Goal: Navigation & Orientation: Find specific page/section

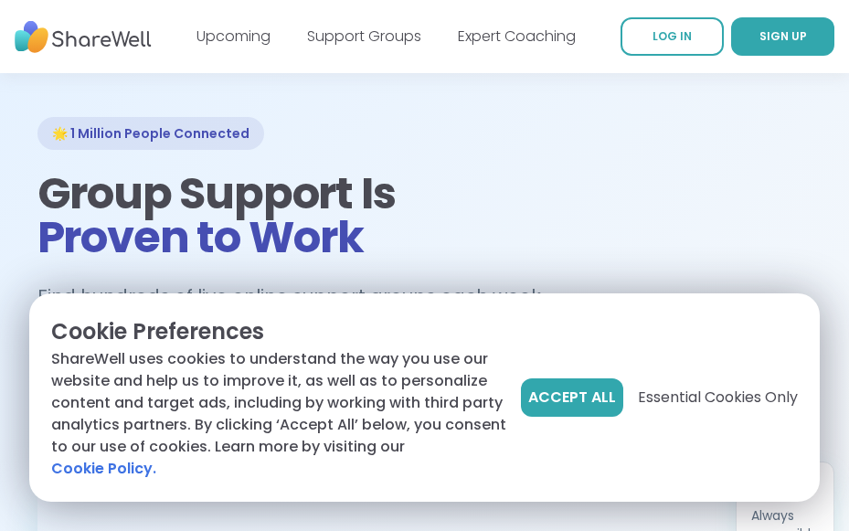
click at [734, 382] on div "Accept All Essential Cookies Only" at bounding box center [659, 397] width 277 height 38
click at [735, 404] on span "Essential Cookies Only" at bounding box center [718, 398] width 160 height 22
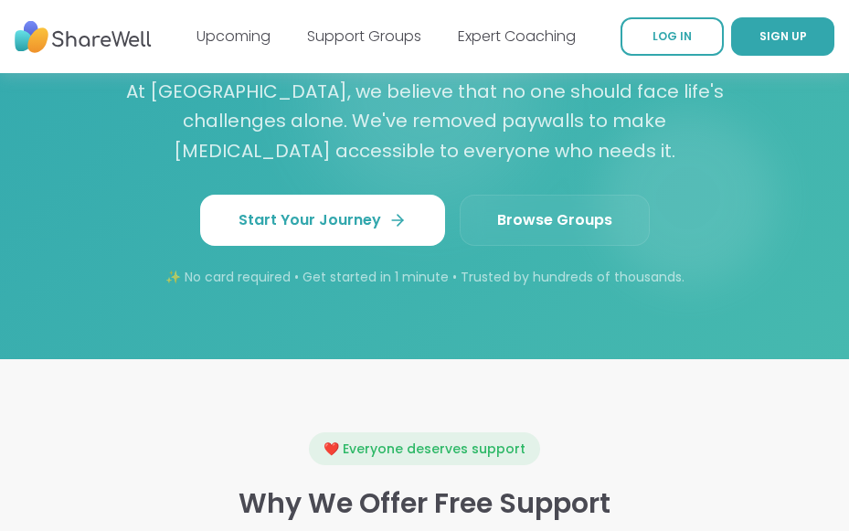
scroll to position [2194, 0]
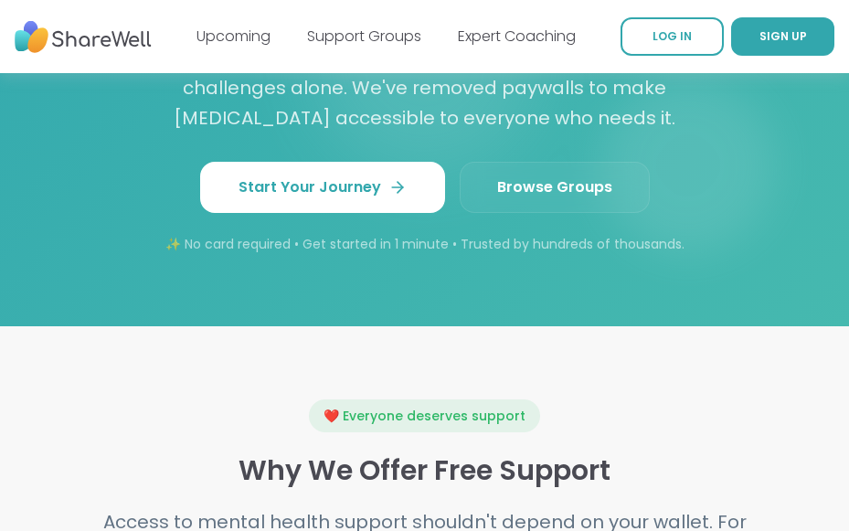
click at [592, 213] on link "Browse Groups" at bounding box center [555, 187] width 190 height 51
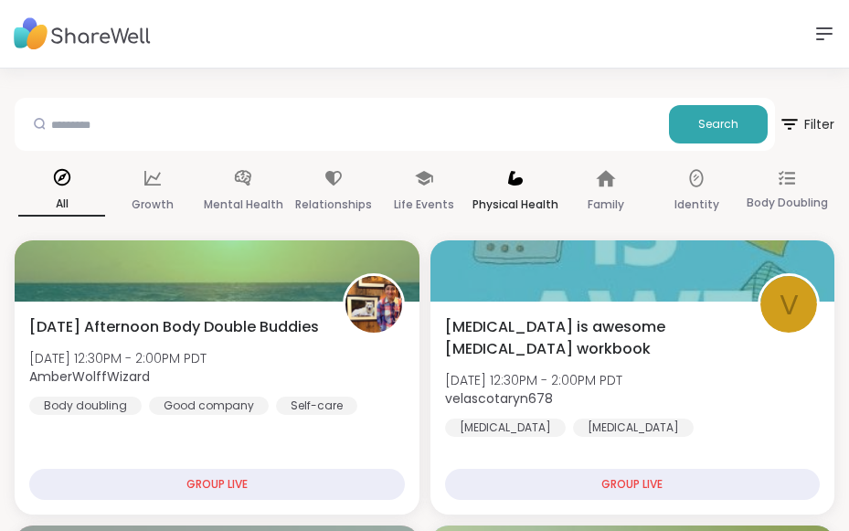
click at [514, 200] on p "Physical Health" at bounding box center [516, 205] width 86 height 22
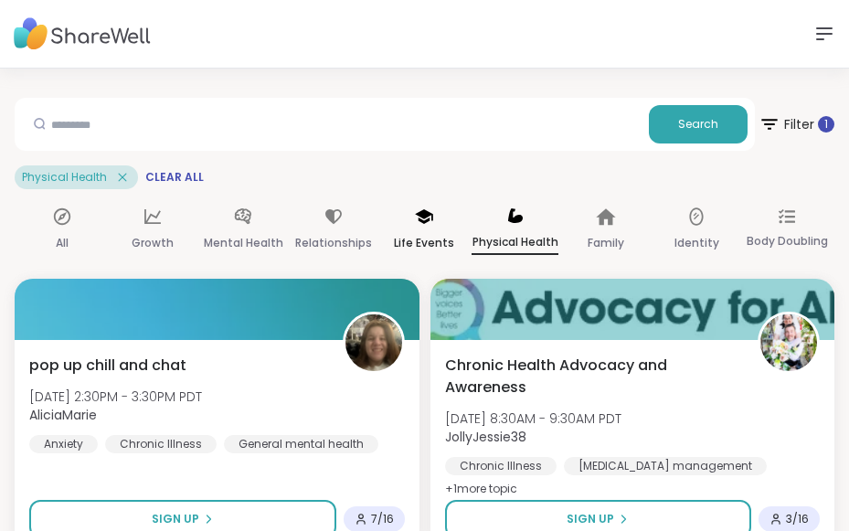
click at [450, 240] on p "Life Events" at bounding box center [424, 243] width 60 height 22
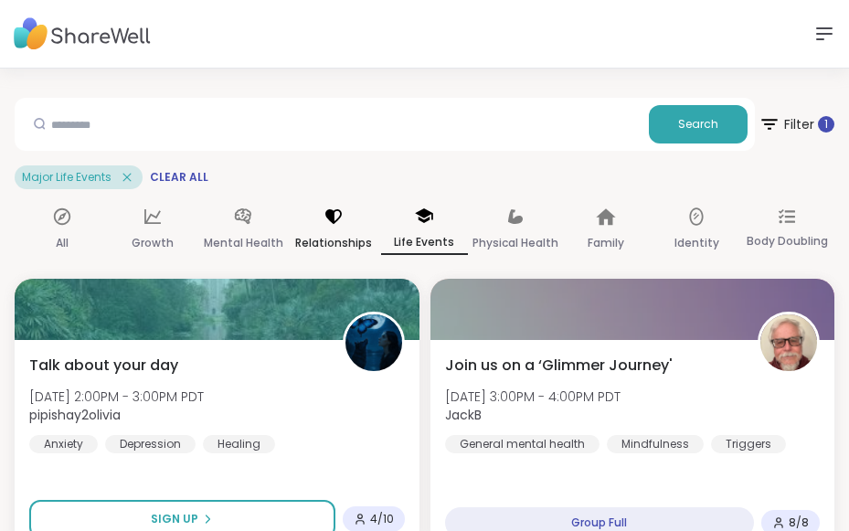
click at [345, 240] on p "Relationships" at bounding box center [333, 243] width 77 height 22
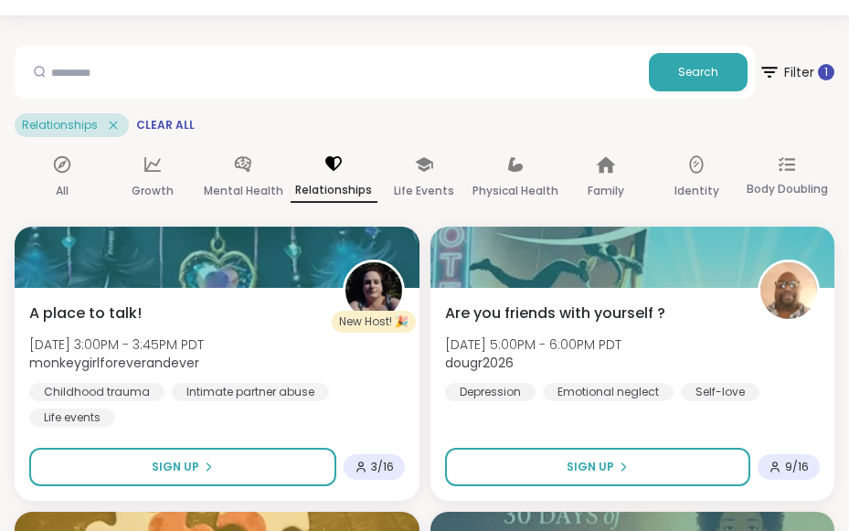
scroll to position [30, 0]
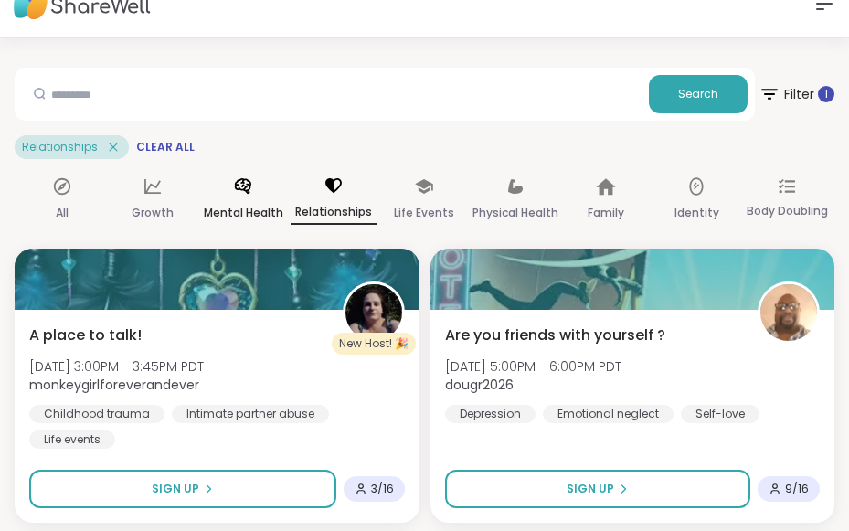
click at [225, 210] on p "Mental Health" at bounding box center [244, 213] width 80 height 22
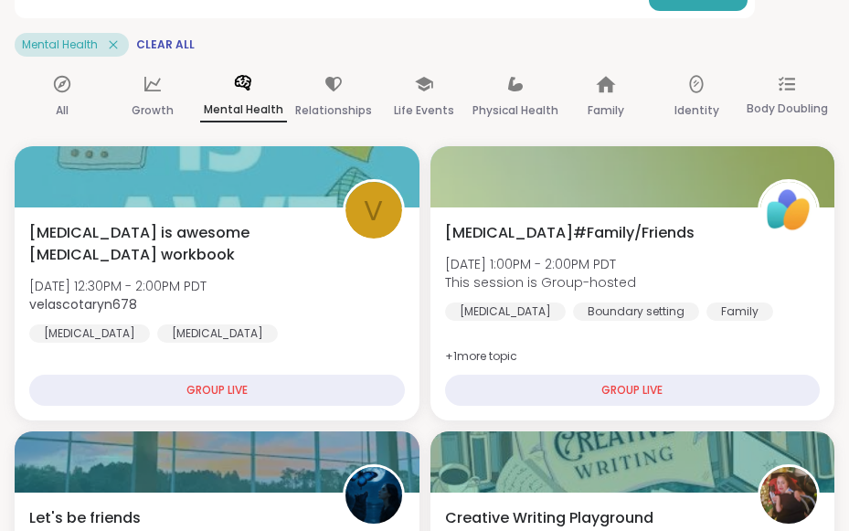
scroll to position [0, 0]
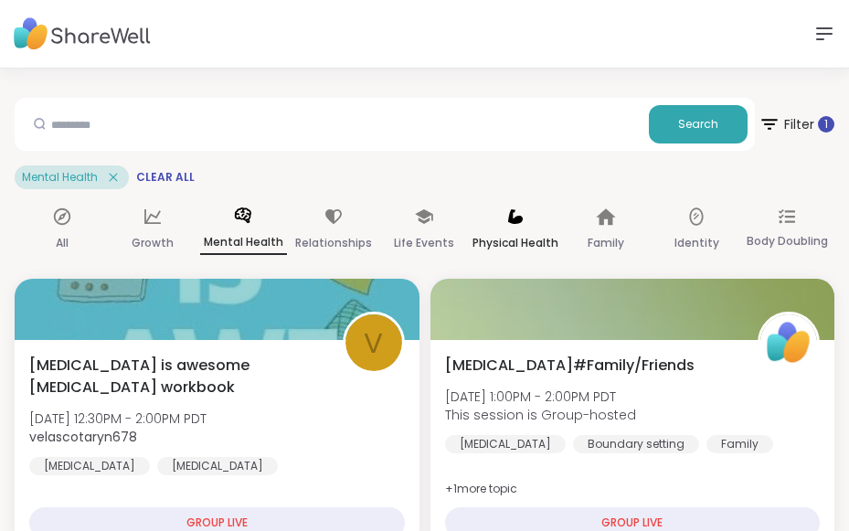
click at [527, 233] on p "Physical Health" at bounding box center [516, 243] width 86 height 22
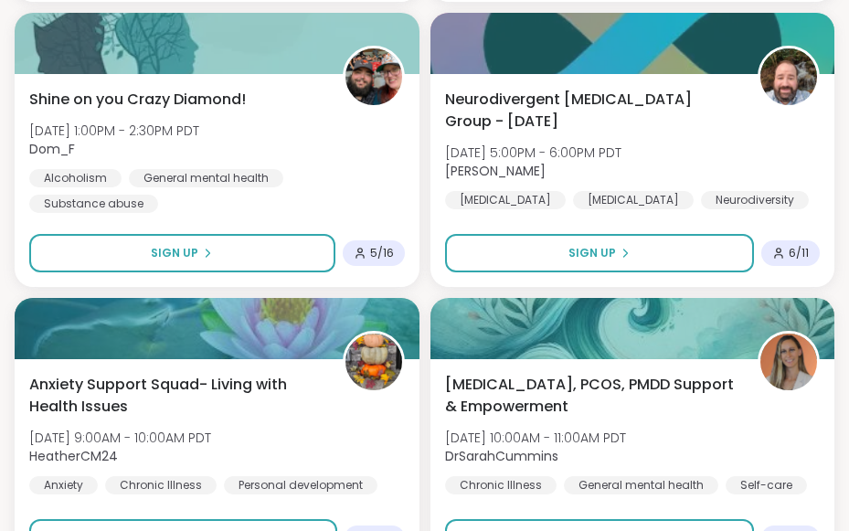
scroll to position [3155, 0]
